Goal: Transaction & Acquisition: Purchase product/service

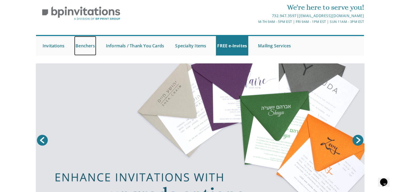
scroll to position [9, 0]
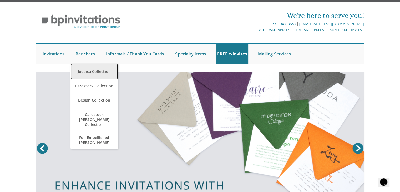
click at [92, 71] on link "Judaica Collection" at bounding box center [93, 72] width 47 height 16
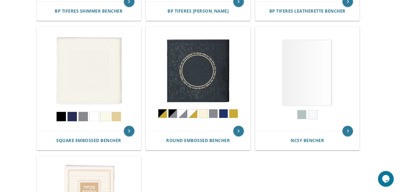
scroll to position [222, 0]
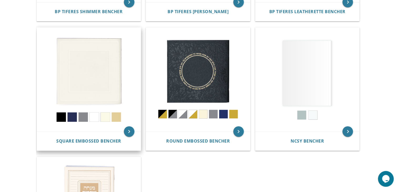
click at [121, 75] on img at bounding box center [89, 80] width 104 height 104
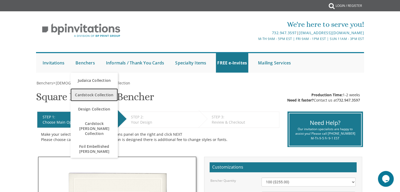
click at [92, 99] on span "Cardstock Collection" at bounding box center [94, 95] width 45 height 10
click at [83, 94] on span "Cardstock Collection" at bounding box center [94, 95] width 45 height 10
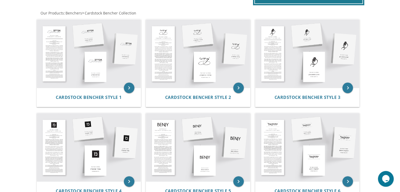
scroll to position [95, 0]
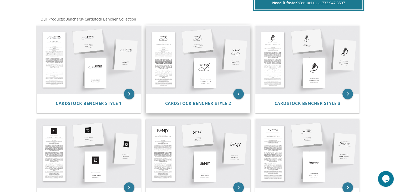
click at [205, 78] on img at bounding box center [198, 59] width 104 height 68
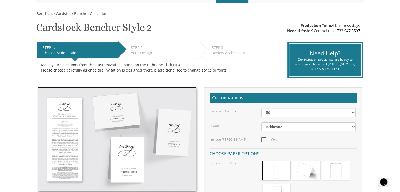
scroll to position [93, 0]
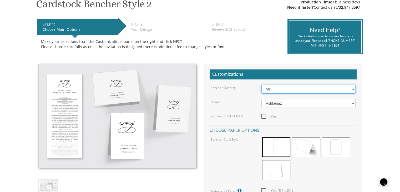
click at [352, 88] on select "50 60 70 80 90 100 125 150 175 200 225 250 275 300 325 350 375 400 425 450 475 …" at bounding box center [308, 89] width 94 height 9
click at [261, 85] on select "50 60 70 80 90 100 125 150 175 200 225 250 275 300 325 350 375 400 425 450 475 …" at bounding box center [308, 89] width 94 height 9
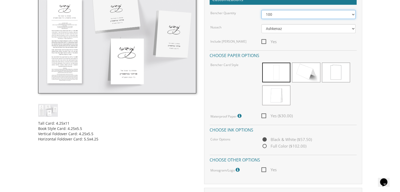
scroll to position [169, 0]
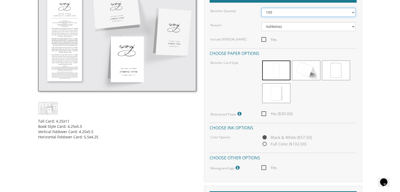
click at [351, 13] on select "50 60 70 80 90 100 125 150 175 200 225 250 275 300 325 350 375 400 425 450 475 …" at bounding box center [308, 12] width 94 height 9
click at [261, 8] on select "50 60 70 80 90 100 125 150 175 200 225 250 275 300 325 350 375 400 425 450 475 …" at bounding box center [308, 12] width 94 height 9
click at [353, 13] on select "50 60 70 80 90 100 125 150 175 200 225 250 275 300 325 350 375 400 425 450 475 …" at bounding box center [308, 12] width 94 height 9
select select "100"
click at [261, 8] on select "50 60 70 80 90 100 125 150 175 200 225 250 275 300 325 350 375 400 425 450 475 …" at bounding box center [308, 12] width 94 height 9
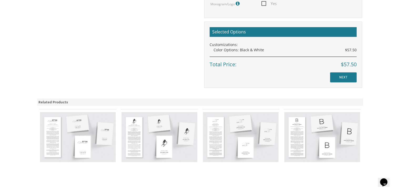
scroll to position [0, 0]
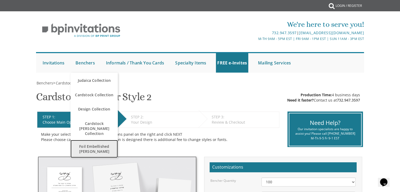
click at [103, 146] on span "Foil Embellished [PERSON_NAME]" at bounding box center [94, 148] width 45 height 15
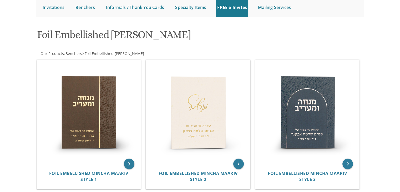
scroll to position [41, 0]
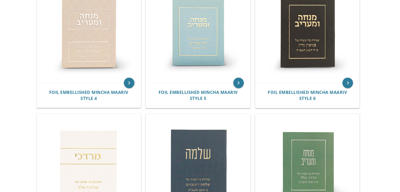
scroll to position [220, 0]
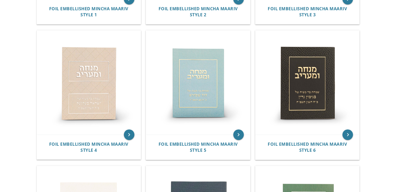
click at [388, 95] on body "My Cart Total: View Cart Item(s) Submit My Cart Total: View Cart Item(s) Login …" at bounding box center [200, 161] width 400 height 762
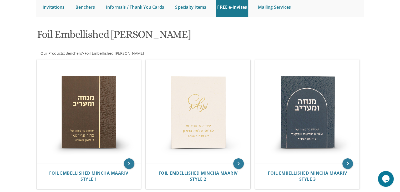
scroll to position [145, 0]
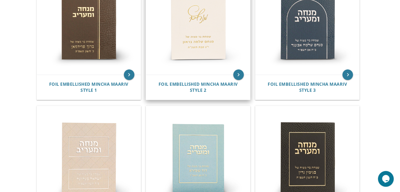
click at [208, 64] on img at bounding box center [198, 23] width 104 height 104
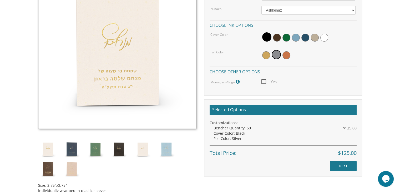
scroll to position [195, 0]
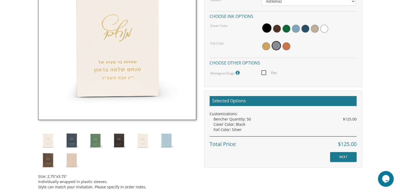
drag, startPoint x: 402, startPoint y: 35, endPoint x: 403, endPoint y: 102, distance: 67.3
click at [73, 164] on img at bounding box center [72, 160] width 20 height 20
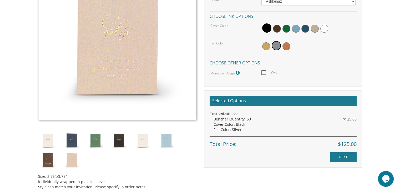
click at [54, 142] on img at bounding box center [48, 140] width 20 height 20
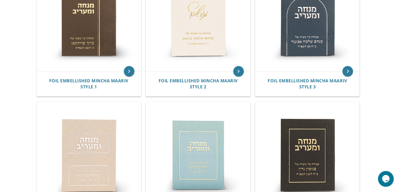
scroll to position [149, 0]
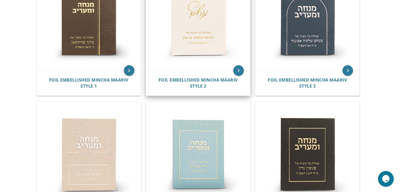
click at [223, 42] on img at bounding box center [198, 19] width 104 height 104
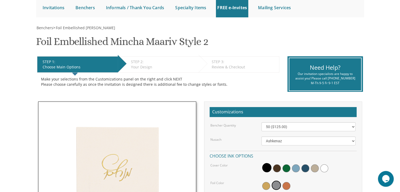
scroll to position [63, 0]
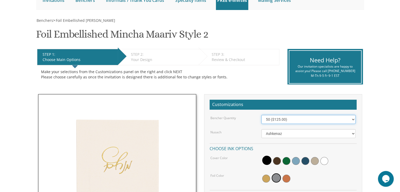
click at [352, 118] on select "50 ($125.00) 60 ($150.00) 70 ($175.00) 80 ($200.00) 90 ($225.00) 100 ($250.00) …" at bounding box center [308, 119] width 94 height 9
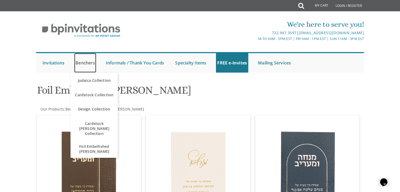
click at [83, 63] on link "Benchers" at bounding box center [85, 62] width 22 height 19
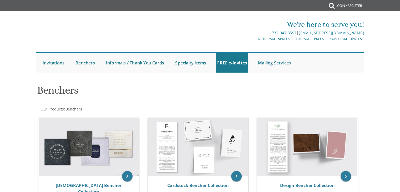
drag, startPoint x: 0, startPoint y: 0, endPoint x: 94, endPoint y: 95, distance: 133.8
click at [94, 95] on h1 "Benchers" at bounding box center [144, 92] width 214 height 16
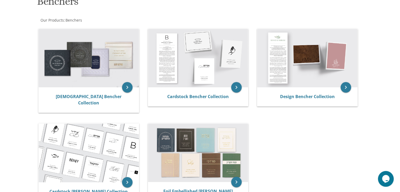
scroll to position [88, 0]
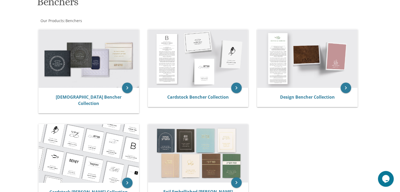
drag, startPoint x: 402, startPoint y: 37, endPoint x: 396, endPoint y: 78, distance: 41.1
click at [396, 78] on html "My Cart Total: View Cart Item(s) Submit My Cart Total: View Cart Item(s) Login …" at bounding box center [200, 8] width 400 height 192
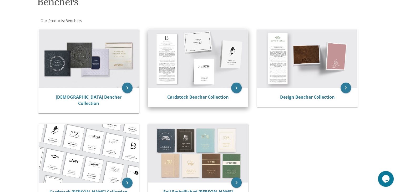
click at [215, 82] on img at bounding box center [198, 58] width 100 height 58
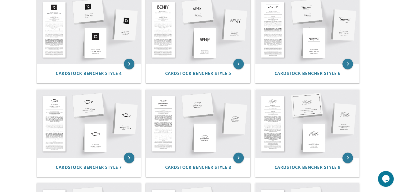
scroll to position [219, 0]
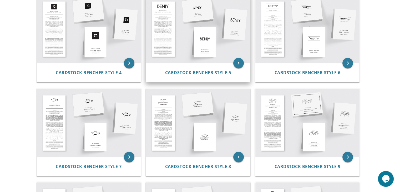
click at [213, 44] on img at bounding box center [198, 29] width 104 height 68
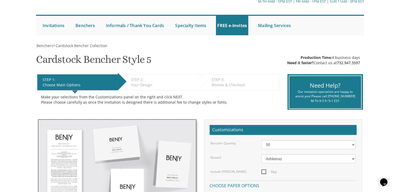
scroll to position [108, 0]
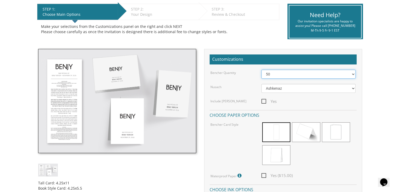
click at [352, 75] on select "50 60 70 80 90 100 125 150 175 200 225 250 275 300 325 350 375 400 425 450 475 …" at bounding box center [308, 74] width 94 height 9
select select "100"
click at [261, 70] on select "50 60 70 80 90 100 125 150 175 200 225 250 275 300 325 350 375 400 425 450 475 …" at bounding box center [308, 74] width 94 height 9
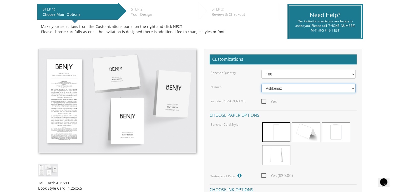
click at [352, 89] on select "Ashkenaz [PERSON_NAME]" at bounding box center [308, 88] width 94 height 9
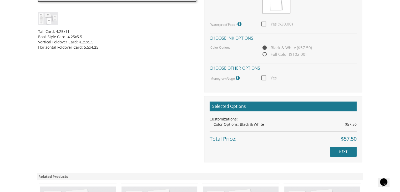
scroll to position [260, 0]
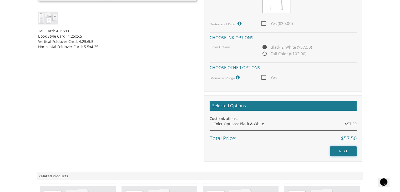
click at [343, 152] on input "NEXT" at bounding box center [343, 151] width 27 height 10
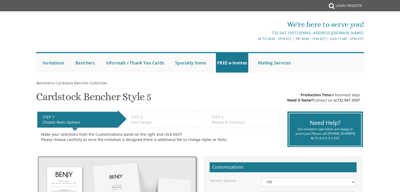
select select "100"
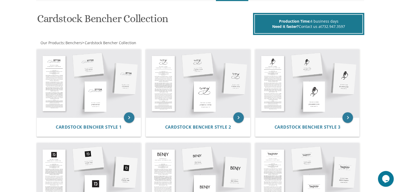
scroll to position [71, 0]
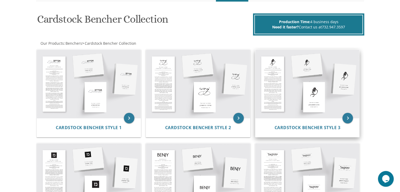
click at [310, 97] on img at bounding box center [307, 84] width 104 height 68
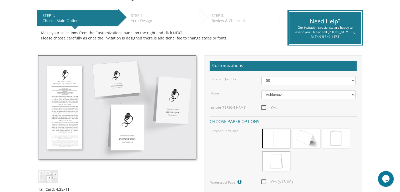
scroll to position [117, 0]
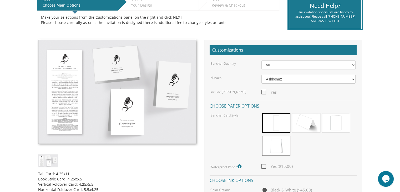
drag, startPoint x: 403, startPoint y: 20, endPoint x: 403, endPoint y: 55, distance: 34.7
click at [350, 63] on select "50 60 70 80 90 100 125 150 175 200 225 250 275 300 325 350 375 400 425 450 475 …" at bounding box center [308, 64] width 94 height 9
select select "100"
click at [261, 60] on select "50 60 70 80 90 100 125 150 175 200 225 250 275 300 325 350 375 400 425 450 475 …" at bounding box center [308, 64] width 94 height 9
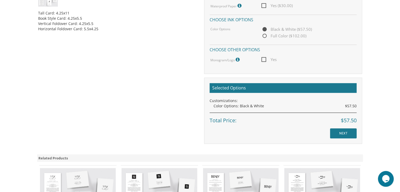
scroll to position [298, 0]
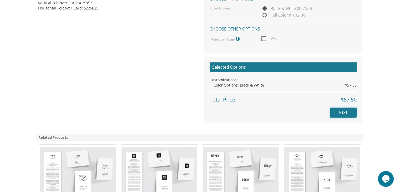
click at [345, 111] on input "NEXT" at bounding box center [343, 112] width 27 height 10
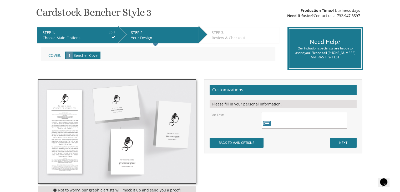
scroll to position [85, 0]
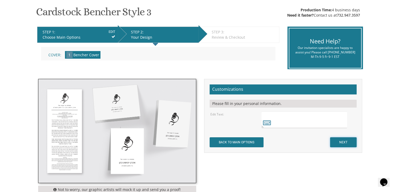
click at [345, 143] on input "NEXT" at bounding box center [343, 142] width 27 height 10
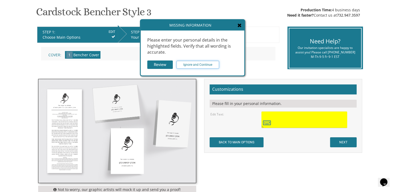
click at [189, 63] on input "Ignore and Continue" at bounding box center [197, 65] width 43 height 8
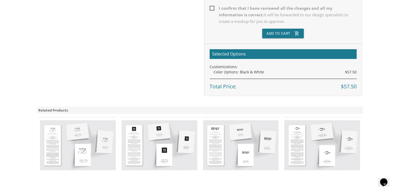
scroll to position [212, 0]
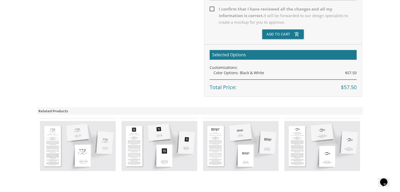
click at [213, 7] on span "I confirm that I have reviewed all the changes and all my information is correc…" at bounding box center [282, 16] width 147 height 20
click at [213, 7] on input "I confirm that I have reviewed all the changes and all my information is correc…" at bounding box center [210, 8] width 3 height 3
checkbox input "true"
click at [295, 34] on icon "add_shopping_cart" at bounding box center [296, 33] width 5 height 9
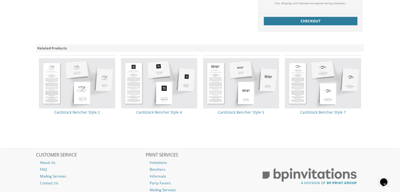
scroll to position [305, 0]
